Goal: Transaction & Acquisition: Purchase product/service

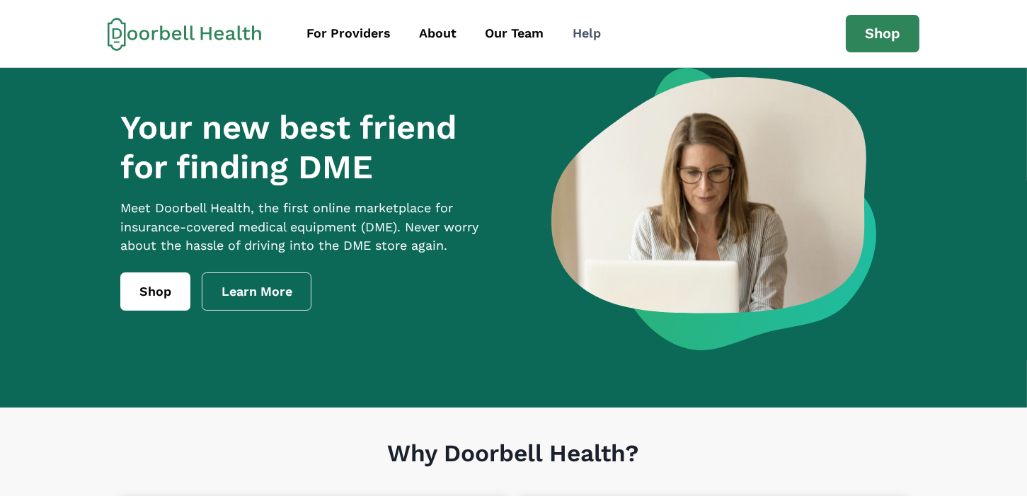
click at [593, 30] on div "Help" at bounding box center [587, 33] width 28 height 19
drag, startPoint x: 755, startPoint y: 42, endPoint x: 743, endPoint y: 38, distance: 12.5
click at [754, 41] on div "For Providers About Our Team Help" at bounding box center [570, 34] width 552 height 32
click at [235, 35] on icon at bounding box center [185, 34] width 154 height 34
click at [144, 310] on link "Shop" at bounding box center [155, 292] width 70 height 38
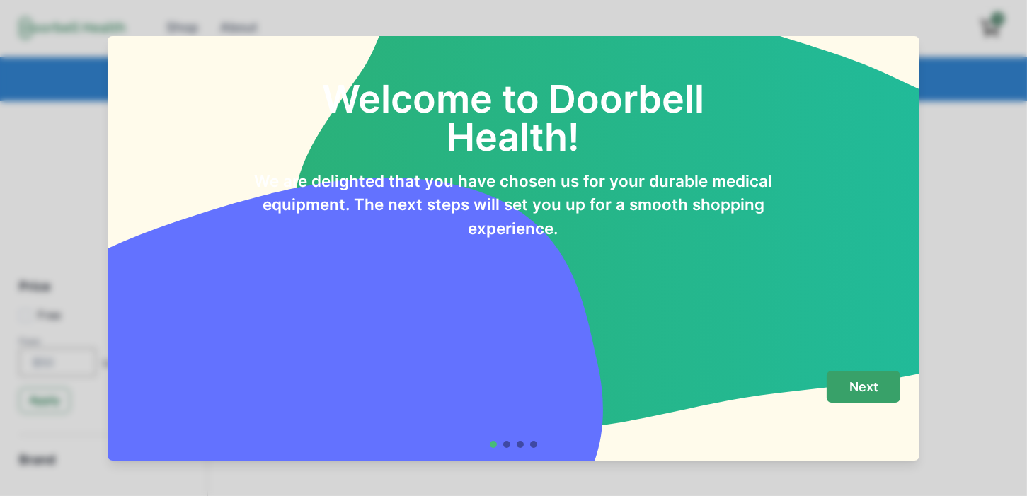
click at [872, 387] on p "Next" at bounding box center [864, 387] width 29 height 16
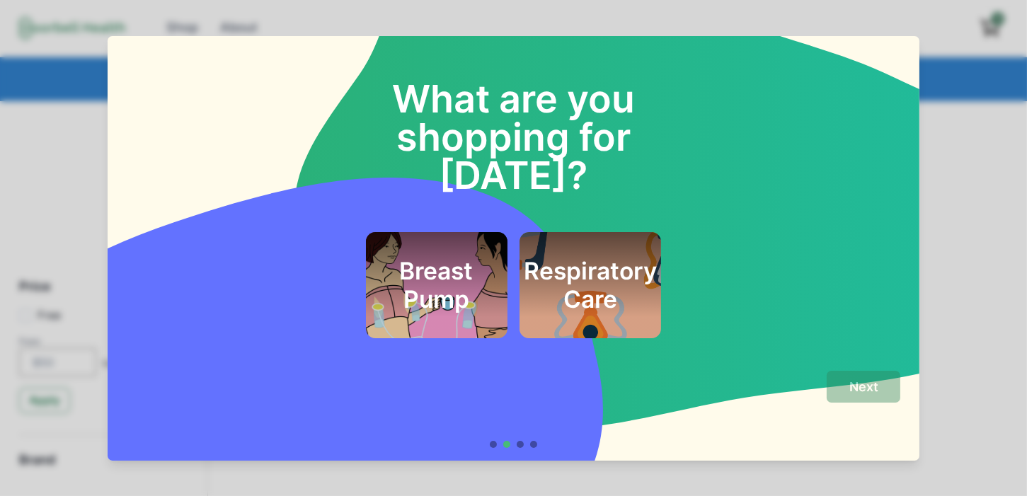
click at [636, 271] on h2 "Respiratory Care" at bounding box center [590, 285] width 133 height 57
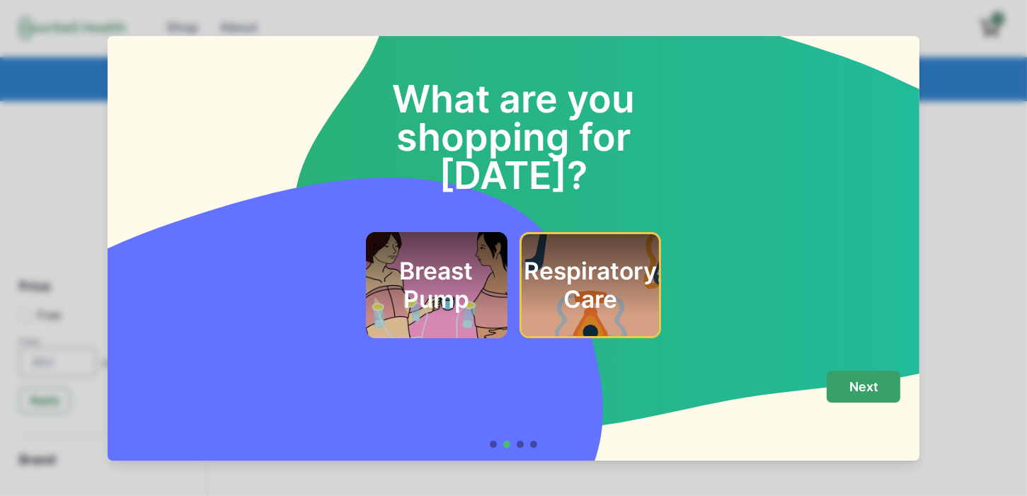
click at [874, 394] on p "Next" at bounding box center [864, 387] width 29 height 16
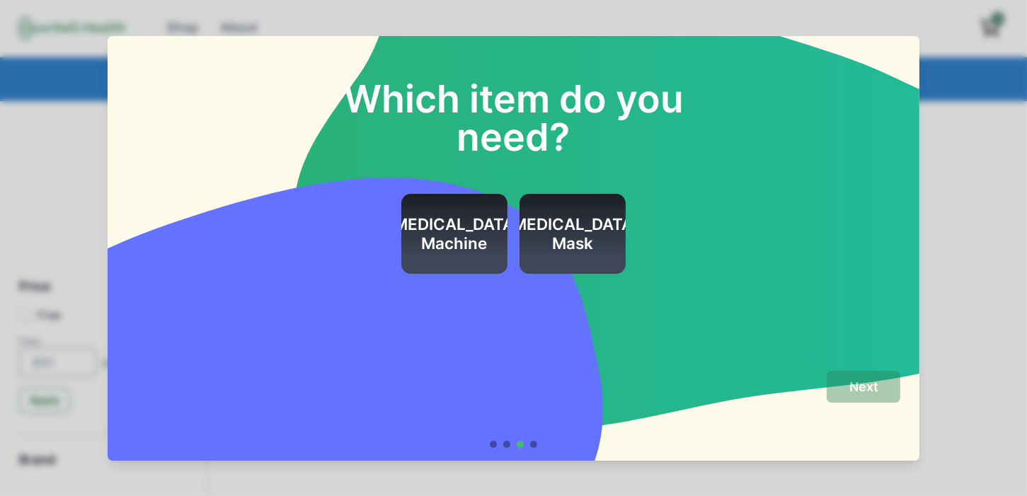
click at [479, 250] on h2 "[MEDICAL_DATA] Machine" at bounding box center [454, 234] width 133 height 38
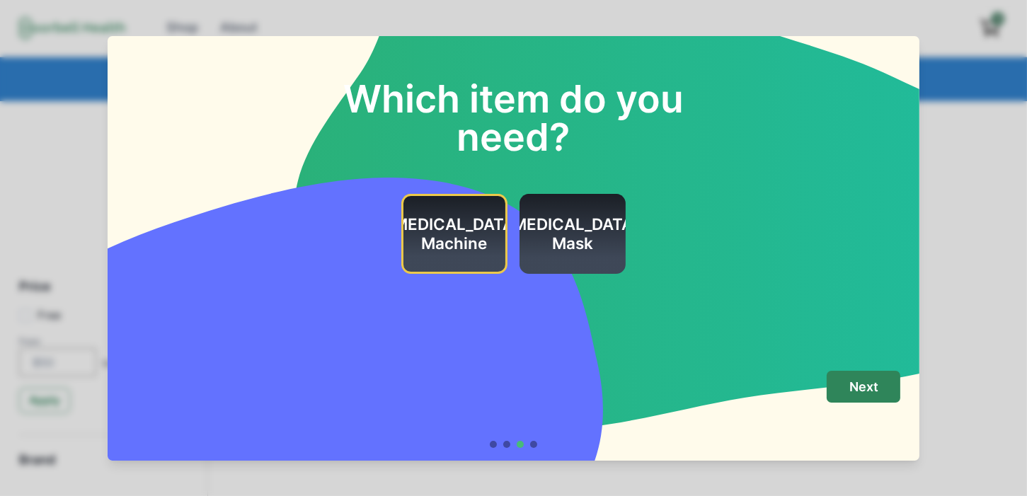
click at [577, 218] on h2 "[MEDICAL_DATA] Mask" at bounding box center [572, 234] width 133 height 38
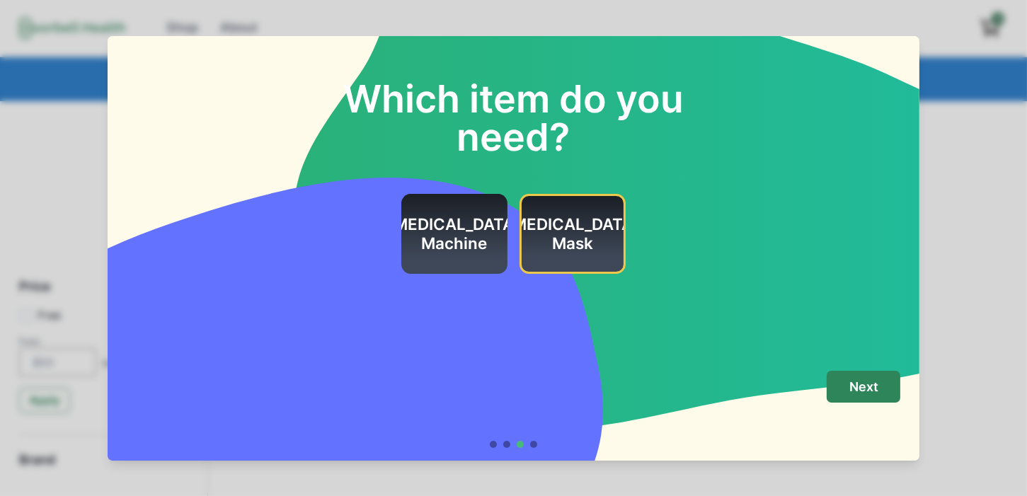
click at [426, 226] on h2 "[MEDICAL_DATA] Machine" at bounding box center [454, 234] width 133 height 38
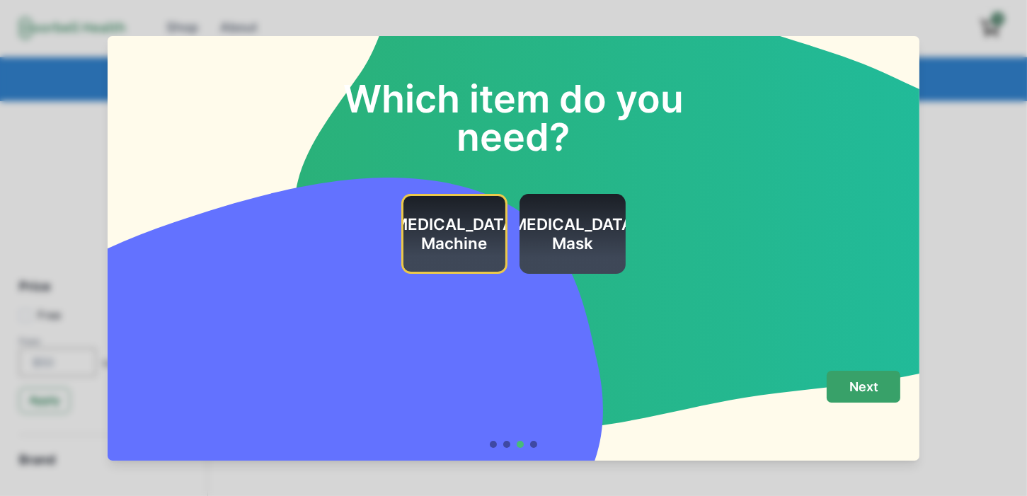
click at [862, 387] on p "Next" at bounding box center [864, 387] width 29 height 16
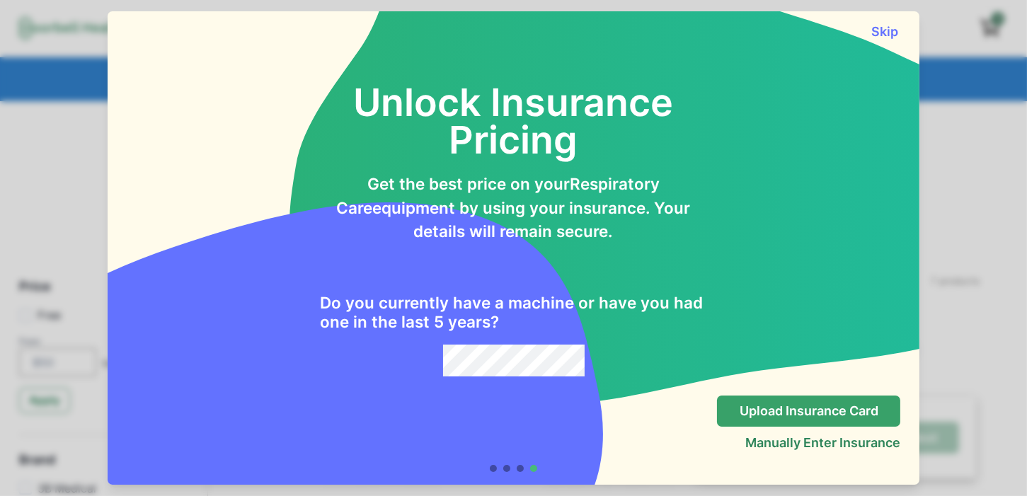
click at [850, 418] on p "Upload Insurance Card" at bounding box center [809, 412] width 139 height 16
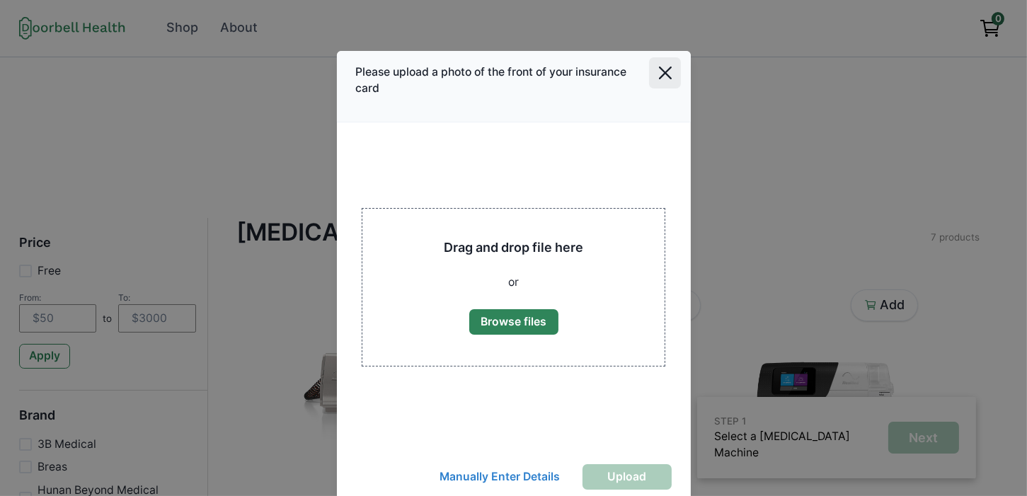
click at [663, 75] on icon "Close" at bounding box center [665, 73] width 13 height 13
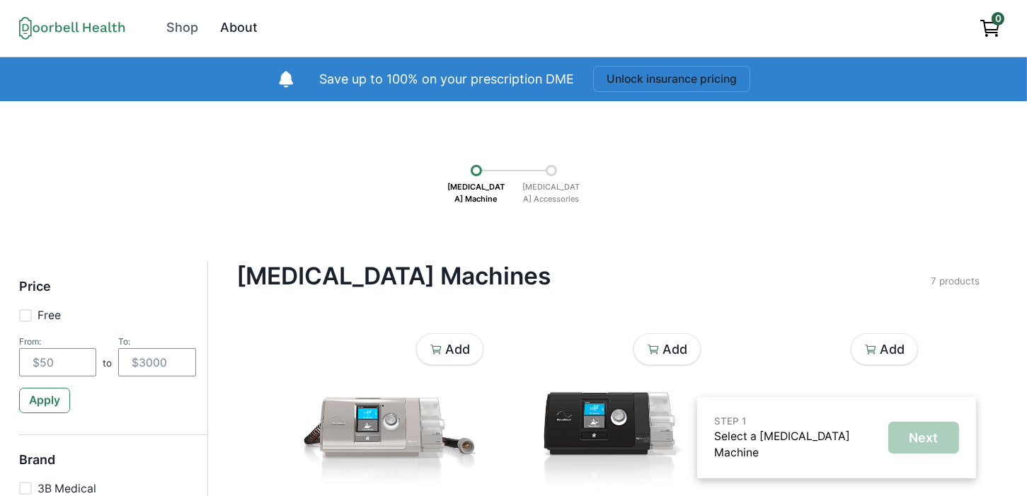
click at [244, 30] on div "About" at bounding box center [239, 27] width 38 height 19
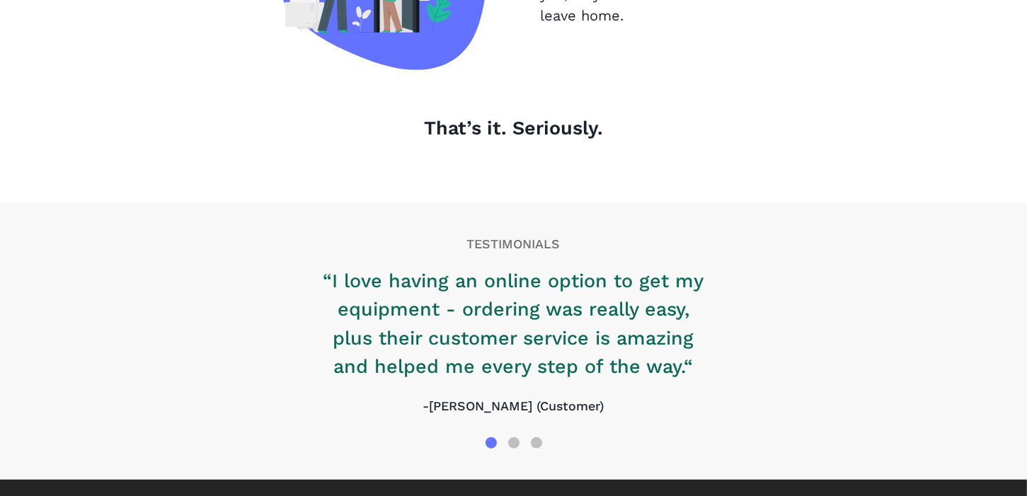
scroll to position [1679, 0]
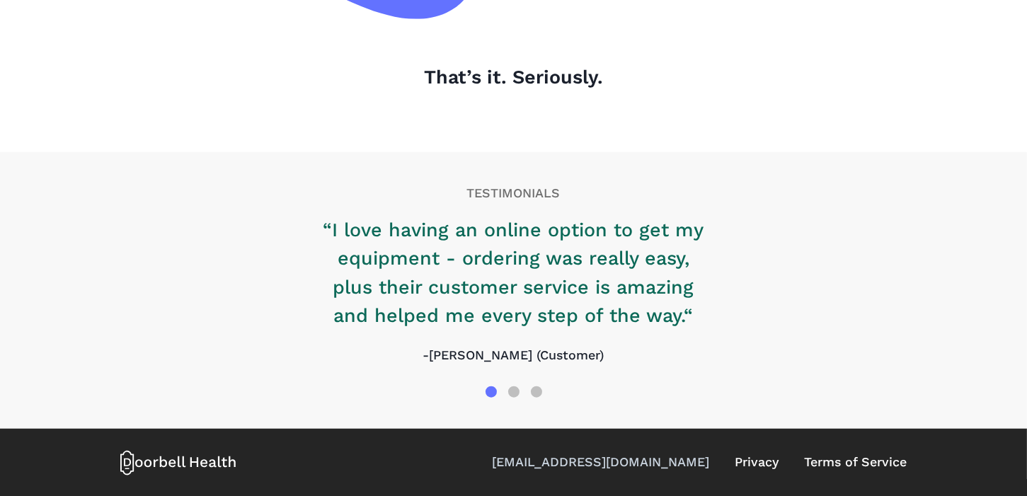
click at [621, 464] on link "[EMAIL_ADDRESS][DOMAIN_NAME]" at bounding box center [600, 462] width 217 height 19
